Goal: Transaction & Acquisition: Purchase product/service

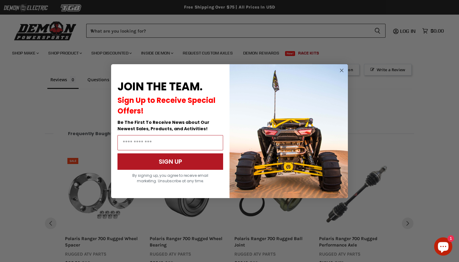
scroll to position [451, 0]
